Goal: Use online tool/utility: Utilize a website feature to perform a specific function

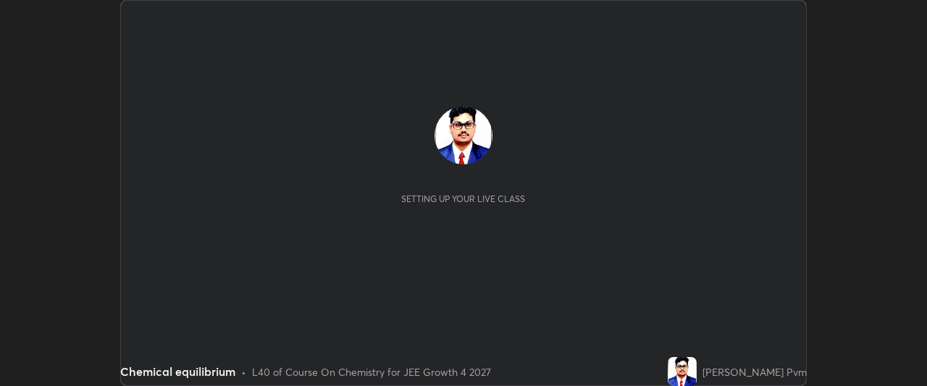
scroll to position [386, 926]
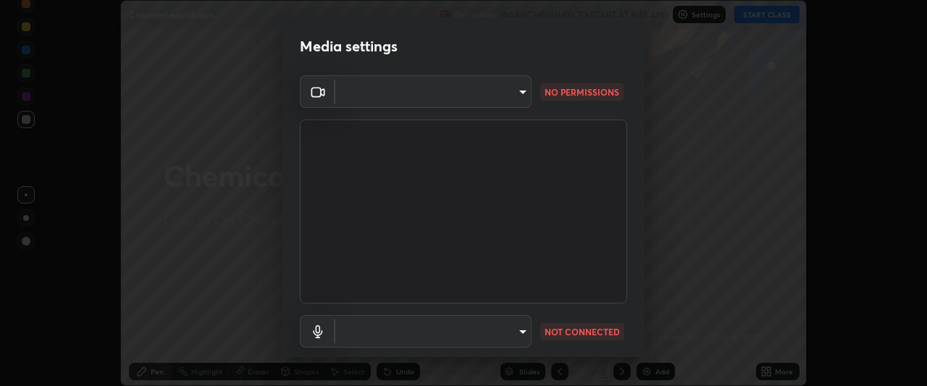
click at [512, 90] on body "Erase all Chemical equilibrium Recording WAS SCHEDULED TO START AT 8:45 AM Sett…" at bounding box center [463, 193] width 927 height 386
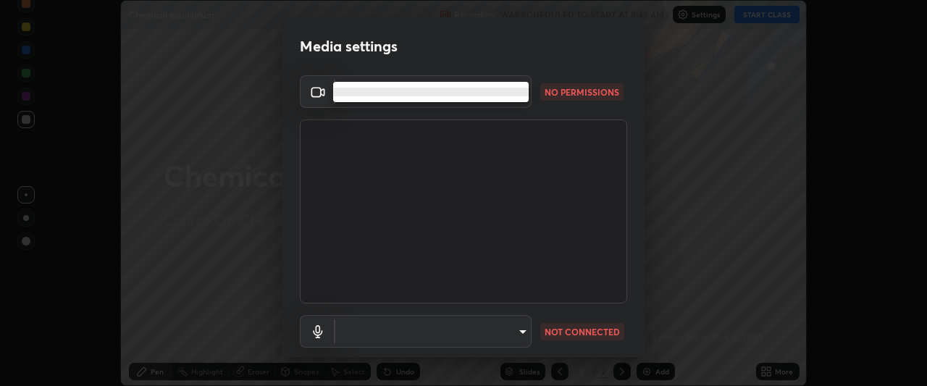
click at [518, 90] on li at bounding box center [430, 92] width 195 height 9
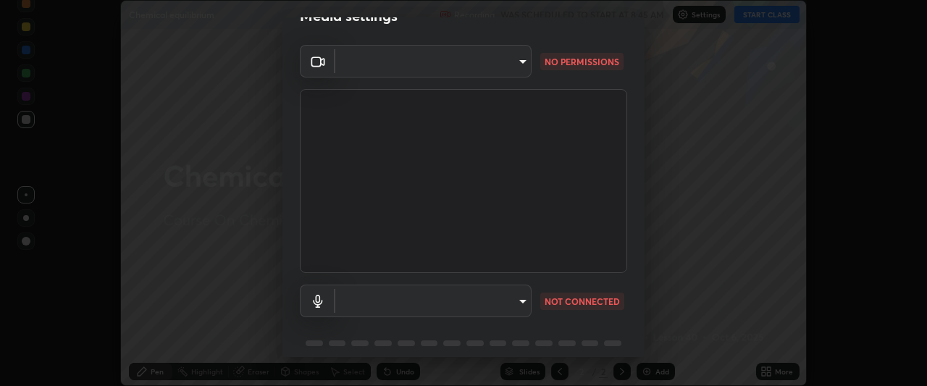
scroll to position [0, 0]
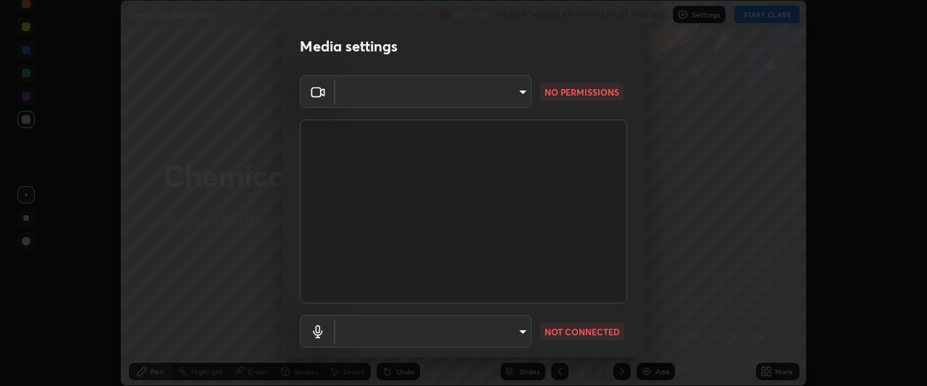
click at [660, 216] on div "Media settings ​ NO PERMISSIONS ​ NOT CONNECTED 1 / 5 Next" at bounding box center [463, 193] width 927 height 386
click at [517, 94] on body "Erase all Chemical equilibrium Recording WAS SCHEDULED TO START AT 8:45 AM Sett…" at bounding box center [463, 193] width 927 height 386
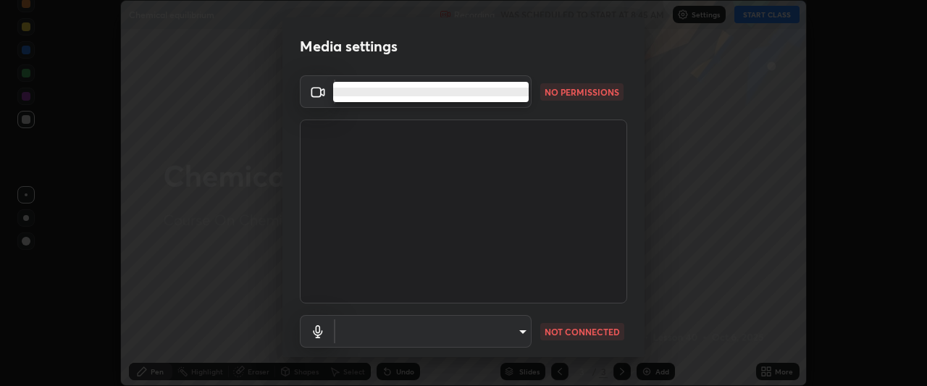
click at [522, 93] on li at bounding box center [430, 92] width 195 height 9
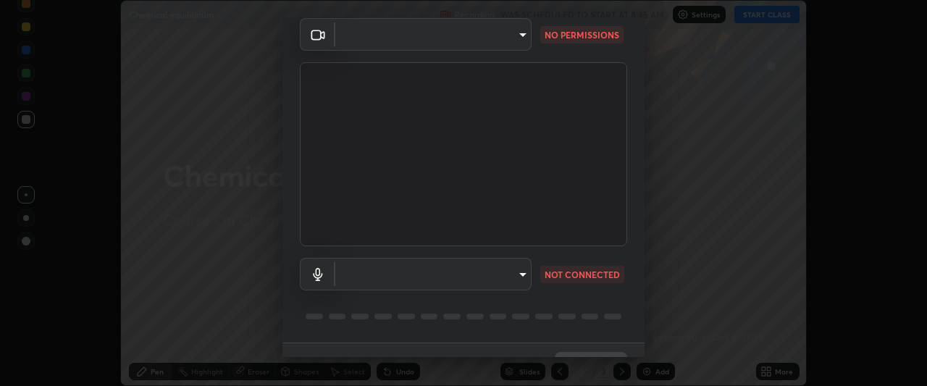
scroll to position [89, 0]
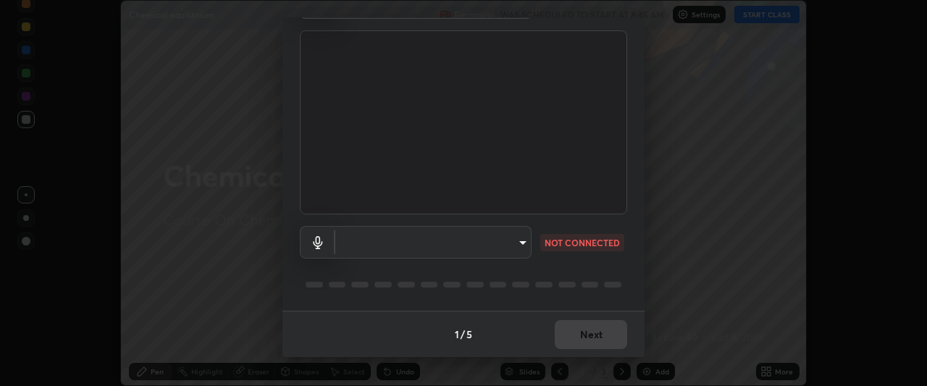
click at [520, 241] on body "Erase all Chemical equilibrium Recording WAS SCHEDULED TO START AT 8:45 AM Sett…" at bounding box center [463, 193] width 927 height 386
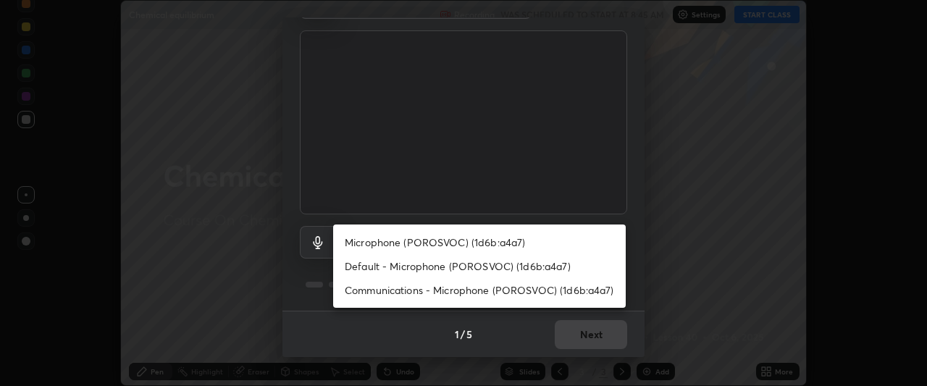
click at [521, 245] on li "Microphone (POROSVOC) (1d6b:a4a7)" at bounding box center [479, 242] width 292 height 24
type input "d3e36b8e5037aa0ac3266fa56a93fd6a39098f87e0f5eb1e22a8bef881ab250f"
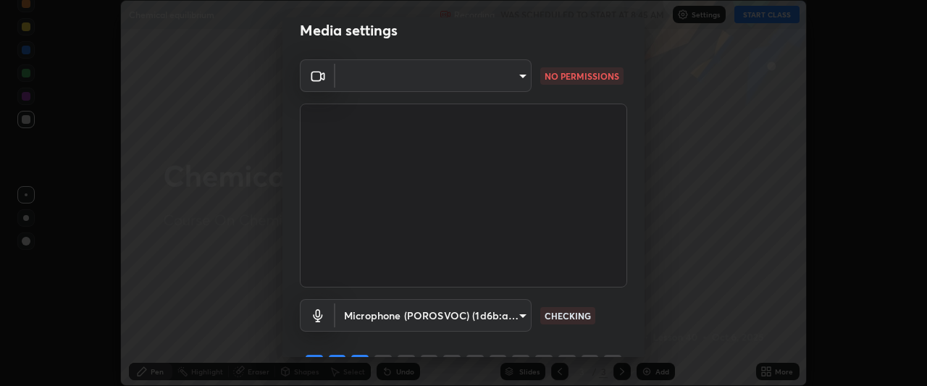
scroll to position [0, 0]
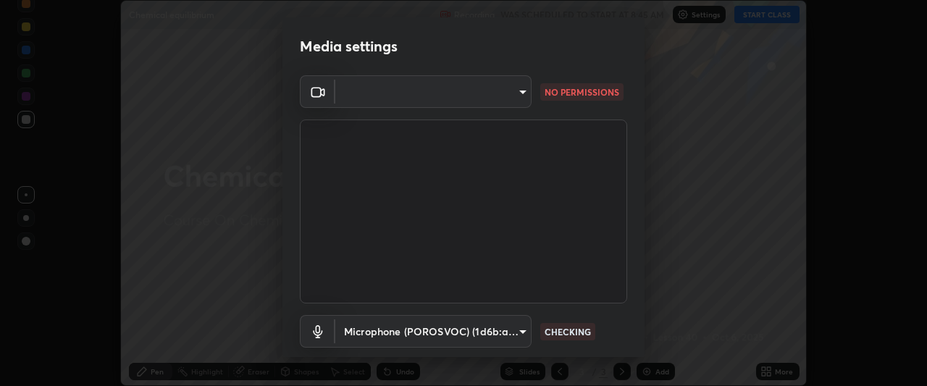
click at [513, 92] on body "Erase all Chemical equilibrium Recording WAS SCHEDULED TO START AT 8:45 AM Sett…" at bounding box center [463, 193] width 927 height 386
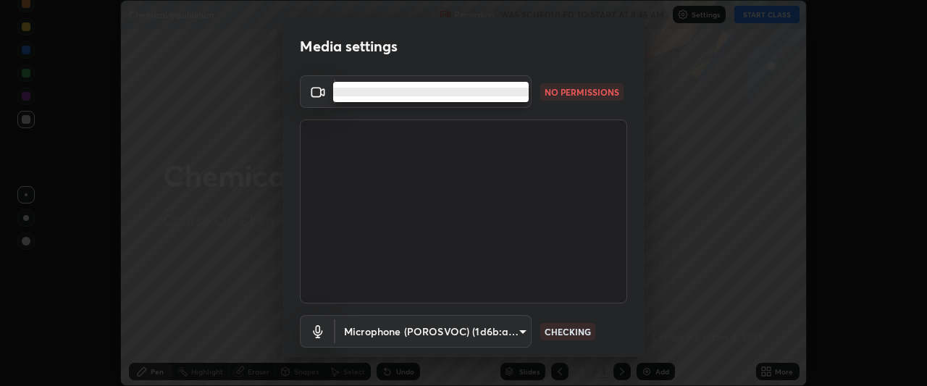
click at [479, 124] on div at bounding box center [463, 193] width 927 height 386
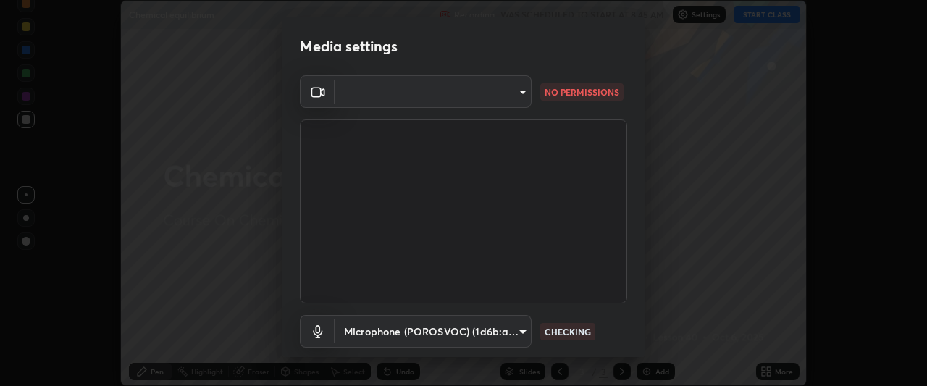
click at [517, 93] on body "Erase all Chemical equilibrium Recording WAS SCHEDULED TO START AT 8:45 AM Sett…" at bounding box center [463, 193] width 927 height 386
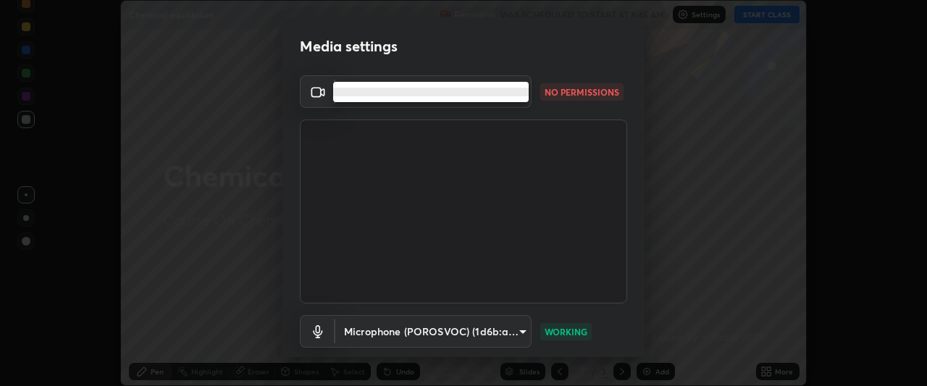
click at [465, 93] on li at bounding box center [430, 92] width 195 height 9
click at [457, 92] on li at bounding box center [430, 92] width 195 height 9
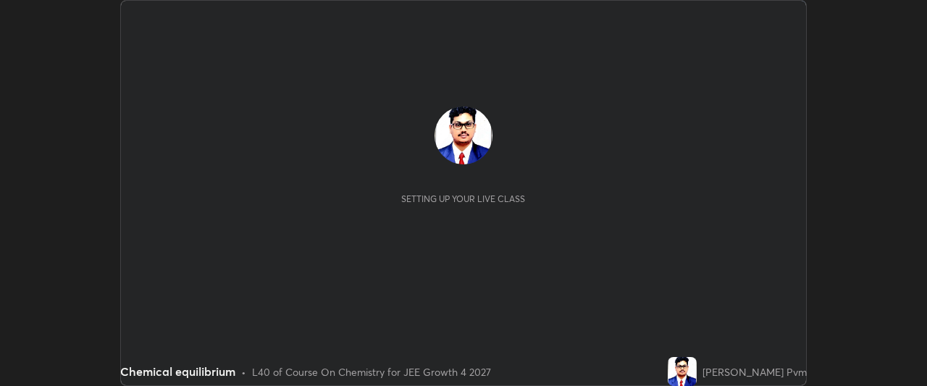
scroll to position [386, 926]
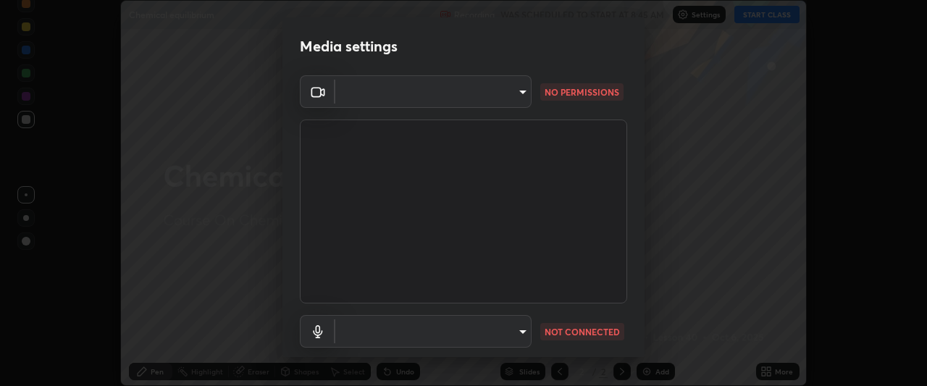
click at [518, 95] on body "Erase all Chemical equilibrium Recording WAS SCHEDULED TO START AT 8:45 AM Sett…" at bounding box center [463, 193] width 927 height 386
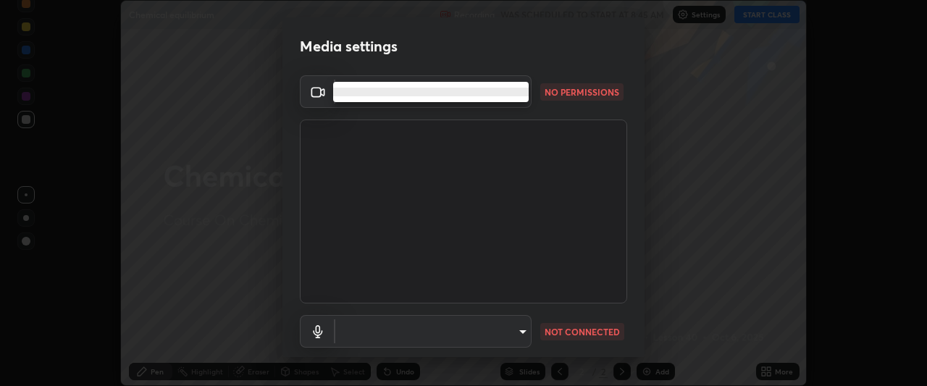
click at [521, 88] on li at bounding box center [430, 92] width 195 height 9
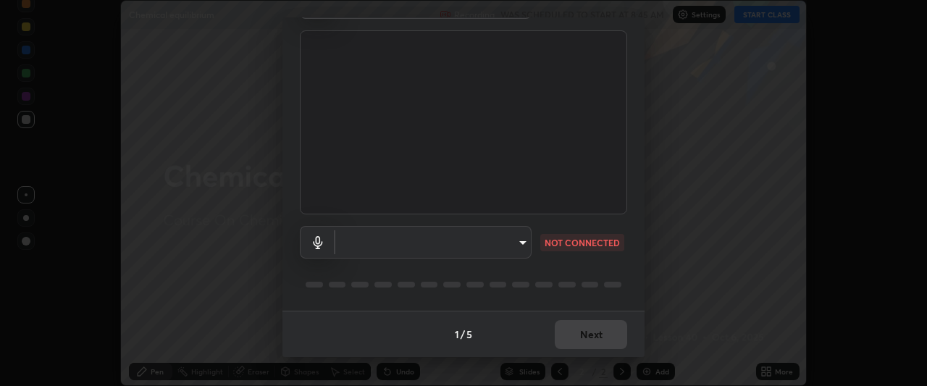
scroll to position [0, 0]
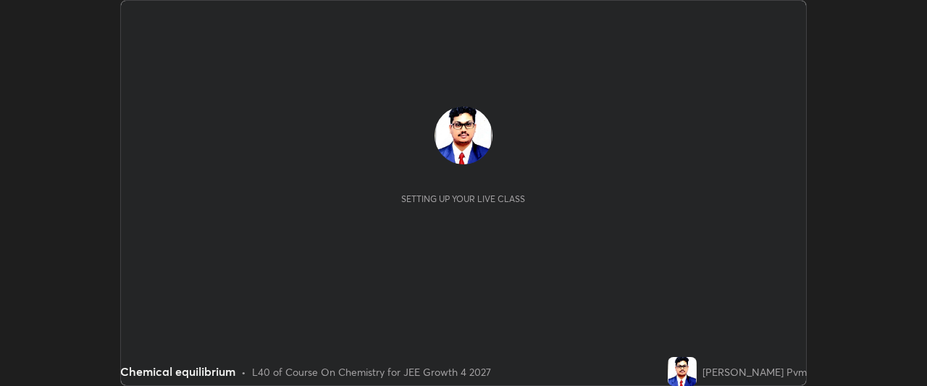
scroll to position [386, 926]
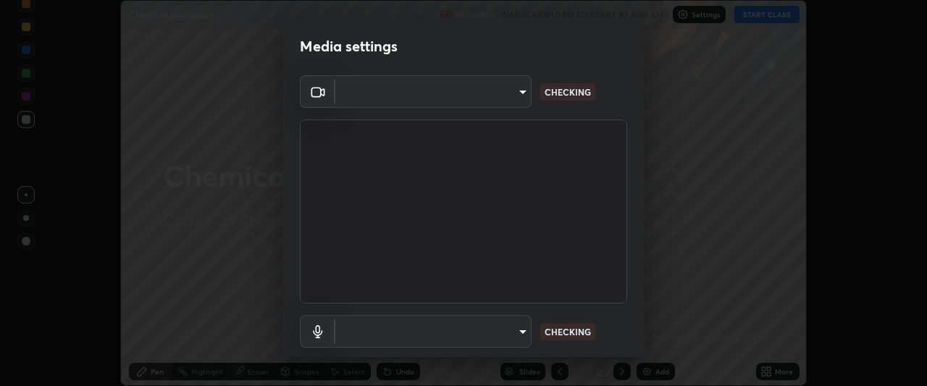
click at [523, 88] on body "Erase all Chemical equilibrium Recording WAS SCHEDULED TO START AT 8:45 AM Sett…" at bounding box center [463, 193] width 927 height 386
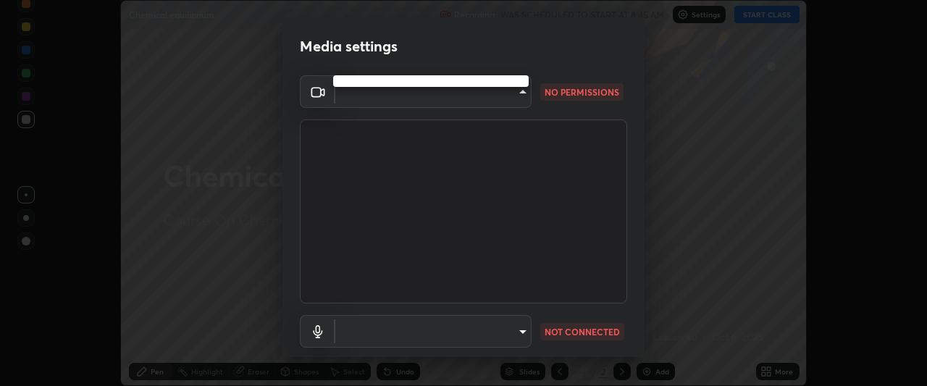
type input "a7a4ca13d3044915c7f49742ae0f455b373af2abee007247f64656cab8503d5b"
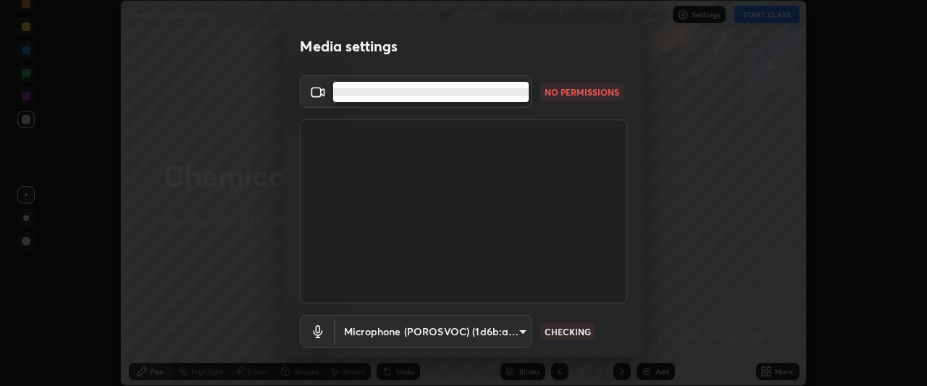
click at [522, 89] on li at bounding box center [430, 92] width 195 height 9
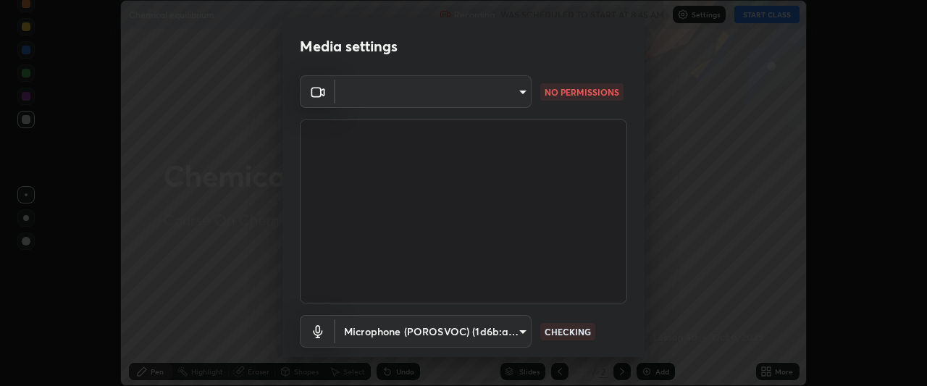
click at [518, 88] on body "Erase all Chemical equilibrium Recording WAS SCHEDULED TO START AT 8:45 AM Sett…" at bounding box center [463, 193] width 927 height 386
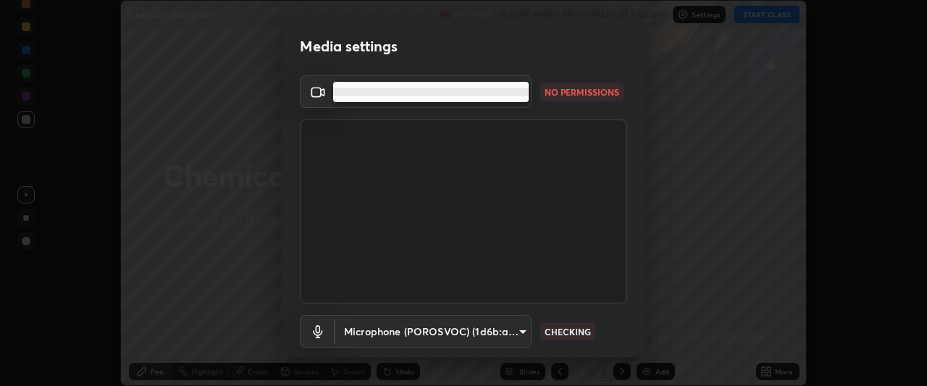
click at [520, 92] on li at bounding box center [430, 92] width 195 height 9
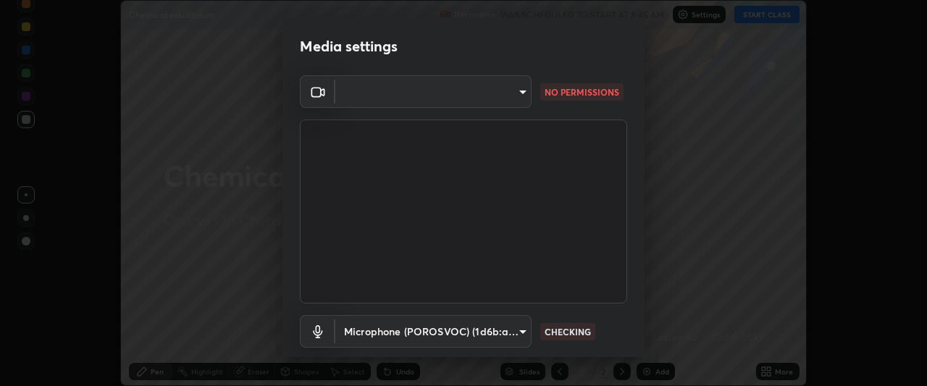
click at [515, 92] on body "Erase all Chemical equilibrium Recording WAS SCHEDULED TO START AT 8:45 AM Sett…" at bounding box center [463, 193] width 927 height 386
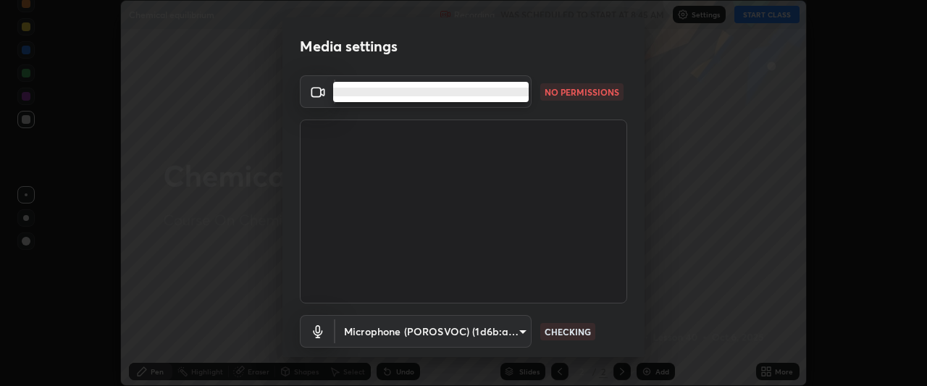
click at [518, 90] on li at bounding box center [430, 92] width 195 height 9
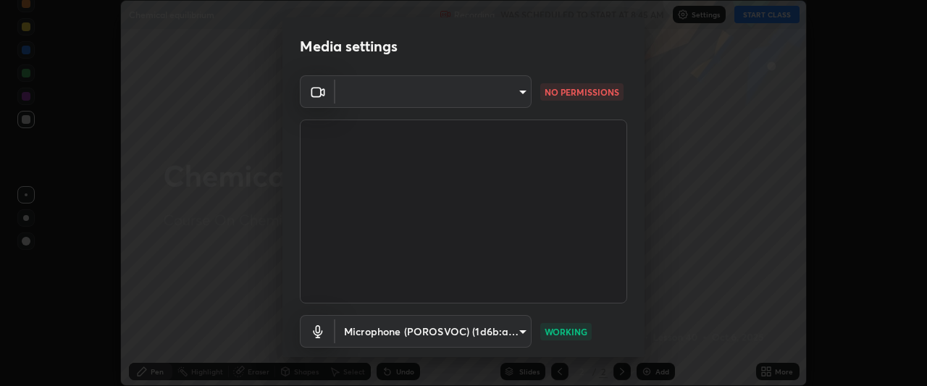
click at [515, 90] on body "Erase all Chemical equilibrium Recording WAS SCHEDULED TO START AT 8:45 AM Sett…" at bounding box center [463, 193] width 927 height 386
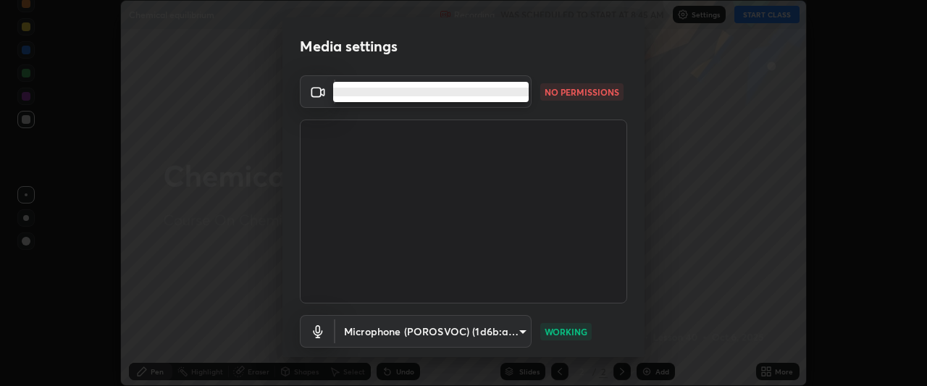
click at [516, 90] on li at bounding box center [430, 92] width 195 height 9
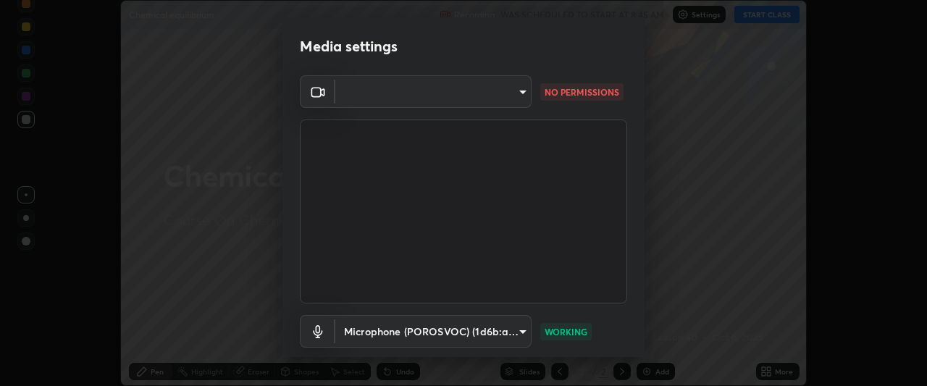
click at [545, 92] on p "NO PERMISSIONS" at bounding box center [581, 91] width 75 height 13
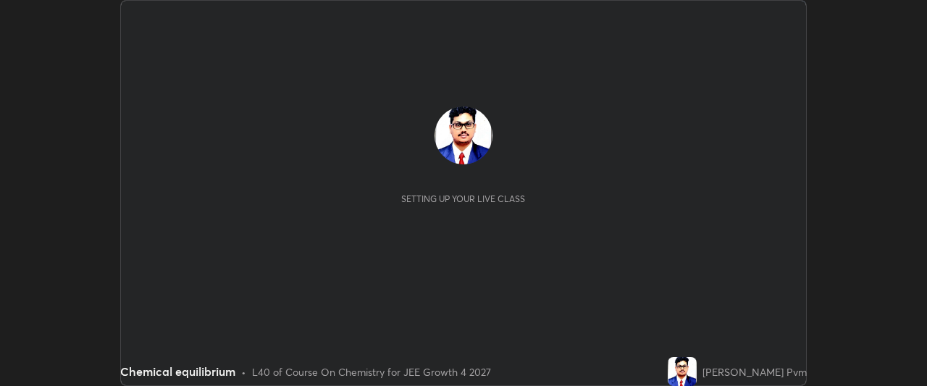
scroll to position [386, 926]
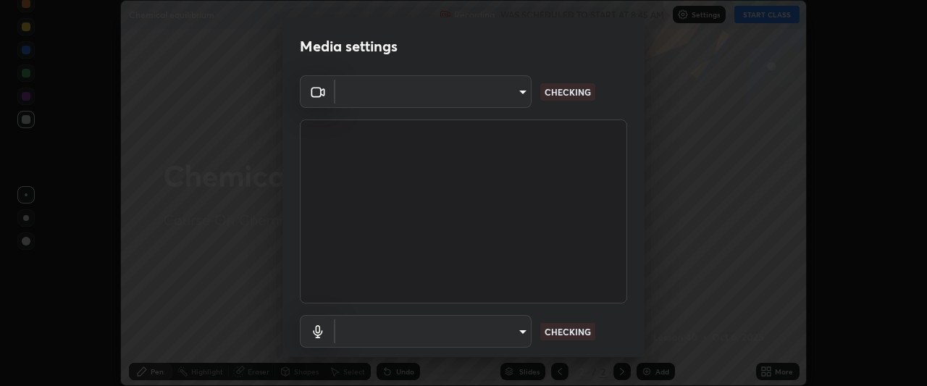
type input "8b5d814a54a7c31e6774e163d340406c9520fffbe8ceb4ce0191f48822ec9190"
click at [518, 93] on body "Erase all Chemical equilibrium Recording WAS SCHEDULED TO START AT 8:45 AM Sett…" at bounding box center [463, 193] width 927 height 386
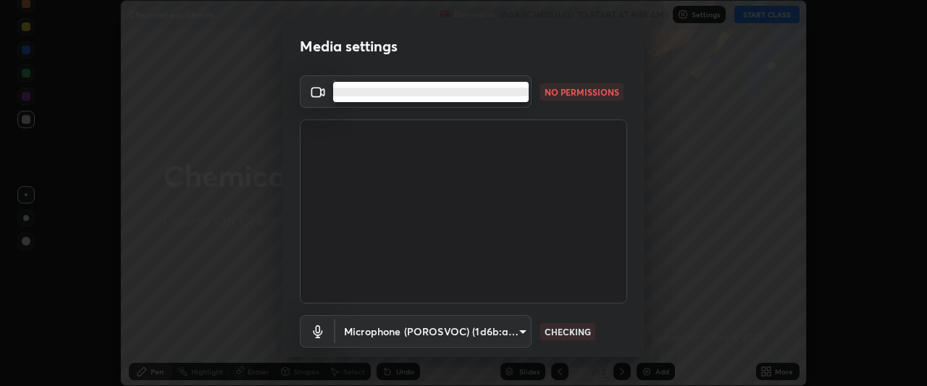
click at [515, 93] on li at bounding box center [430, 92] width 195 height 9
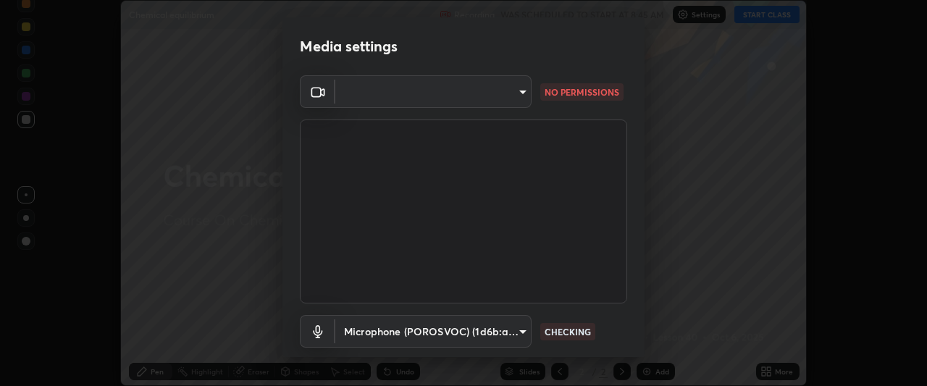
click at [519, 90] on body "Erase all Chemical equilibrium Recording WAS SCHEDULED TO START AT 8:45 AM Sett…" at bounding box center [463, 193] width 927 height 386
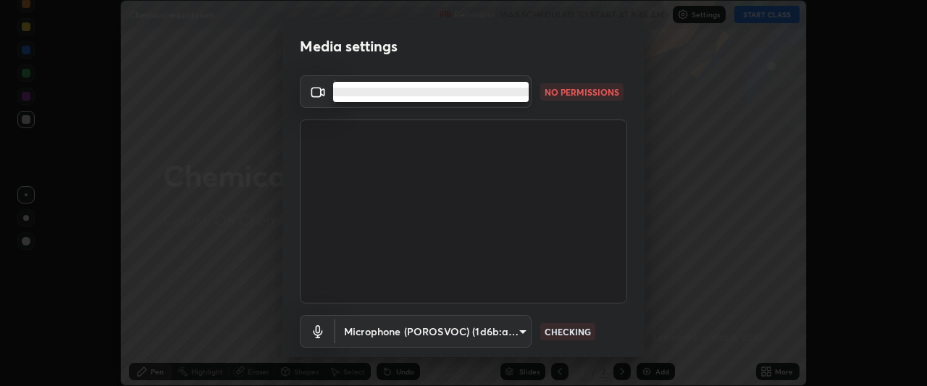
click at [521, 92] on li at bounding box center [430, 92] width 195 height 9
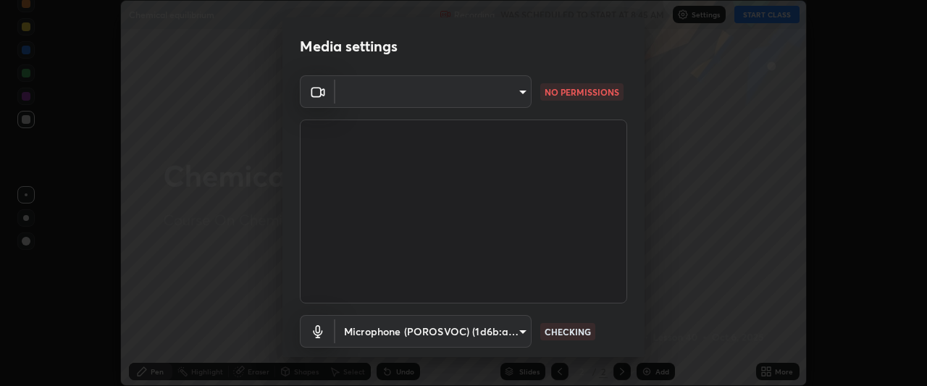
click at [521, 93] on body "Erase all Chemical equilibrium Recording WAS SCHEDULED TO START AT 8:45 AM Sett…" at bounding box center [463, 193] width 927 height 386
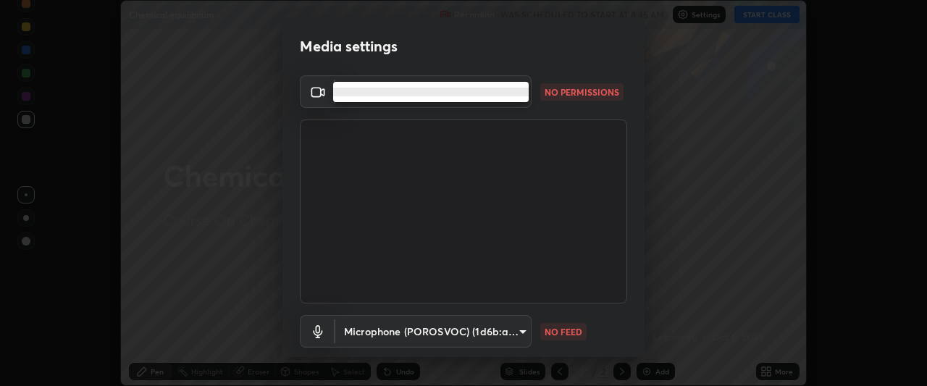
click at [520, 93] on li at bounding box center [430, 92] width 195 height 9
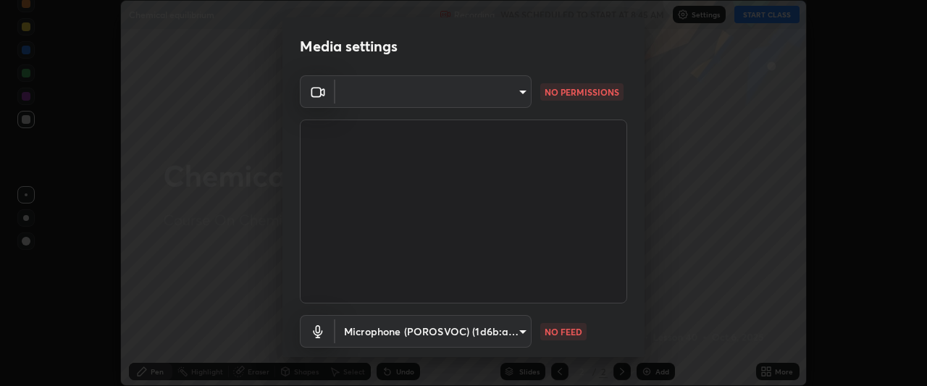
click at [520, 93] on body "Erase all Chemical equilibrium Recording WAS SCHEDULED TO START AT 8:45 AM Sett…" at bounding box center [463, 193] width 927 height 386
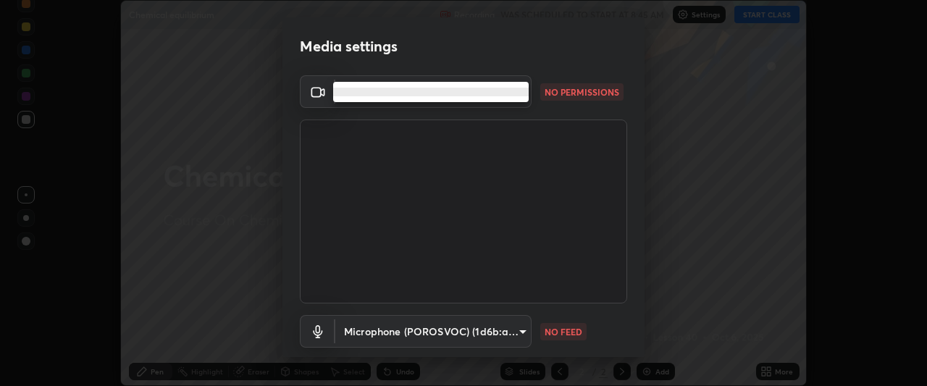
click at [494, 336] on div at bounding box center [463, 193] width 927 height 386
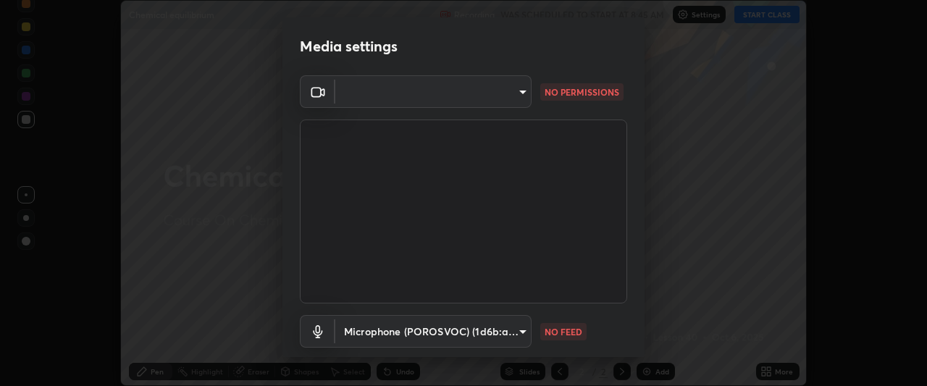
click at [503, 319] on body "Erase all Chemical equilibrium Recording WAS SCHEDULED TO START AT 8:45 AM Sett…" at bounding box center [463, 193] width 927 height 386
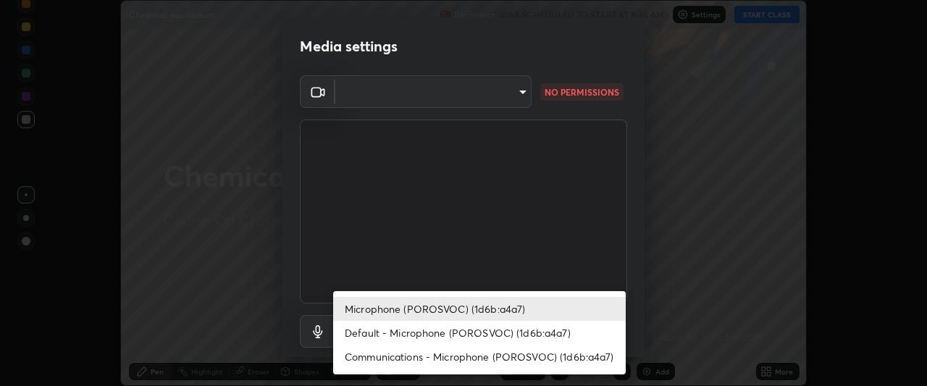
click at [406, 309] on li "Microphone (POROSVOC) (1d6b:a4a7)" at bounding box center [479, 309] width 292 height 24
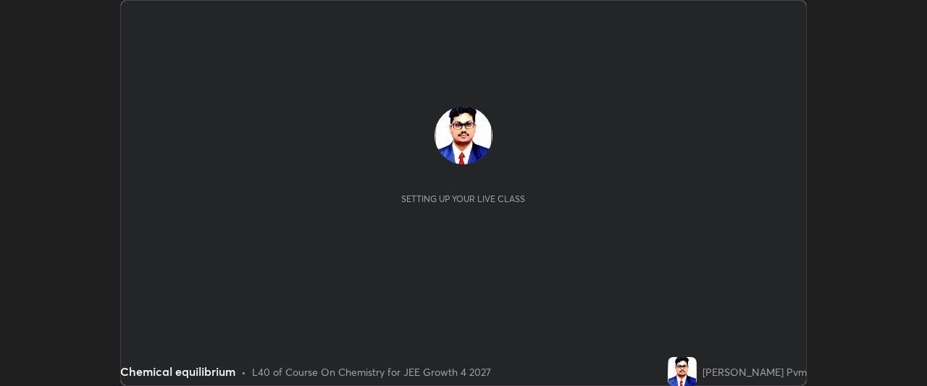
scroll to position [386, 926]
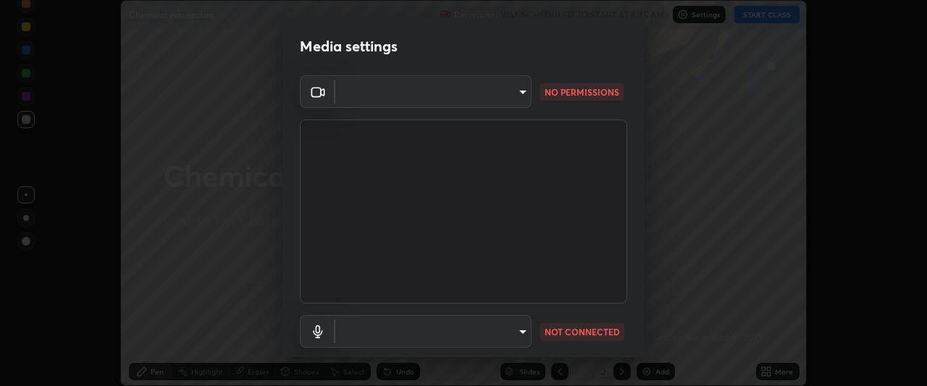
type input "b61da04cbd13bd06700344dee03c8566fa2c88b6ee0e864e9f82c81f3f9ad093"
